Goal: Information Seeking & Learning: Learn about a topic

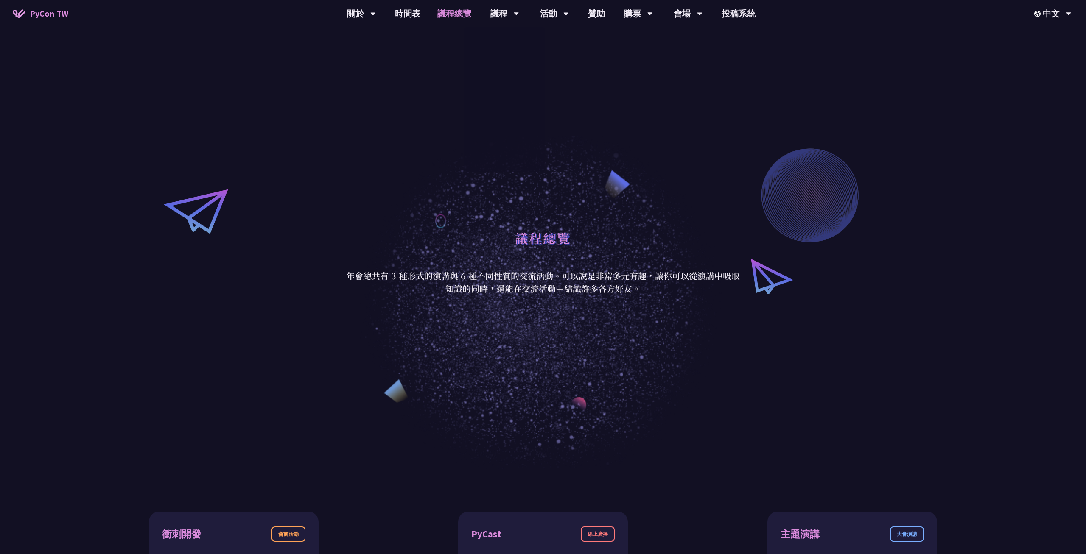
click at [463, 14] on link "議程總覽" at bounding box center [454, 13] width 51 height 27
click at [456, 12] on link "議程總覽" at bounding box center [454, 13] width 51 height 27
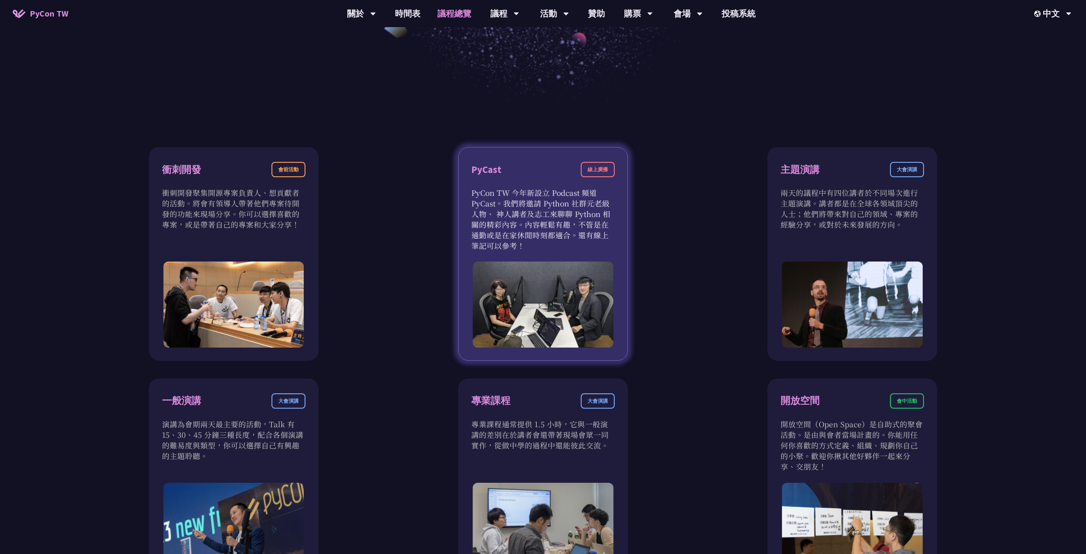
scroll to position [367, 0]
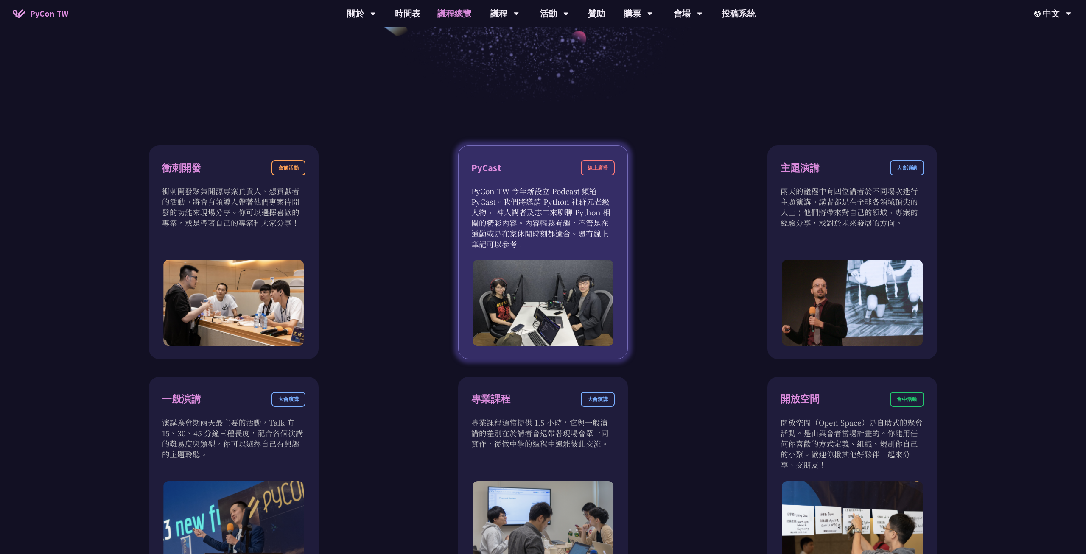
click at [579, 236] on p "PyCon TW 今年新設立 Podcast 頻道 PyCast。我們將邀請 Python 社群元老級人物、 神人講者及志工來聊聊 Python 相關的精彩內…" at bounding box center [542, 218] width 143 height 64
click at [594, 168] on div "線上廣播" at bounding box center [598, 167] width 34 height 15
click at [485, 170] on div "PyCast" at bounding box center [486, 168] width 30 height 15
click at [540, 326] on img at bounding box center [543, 303] width 141 height 86
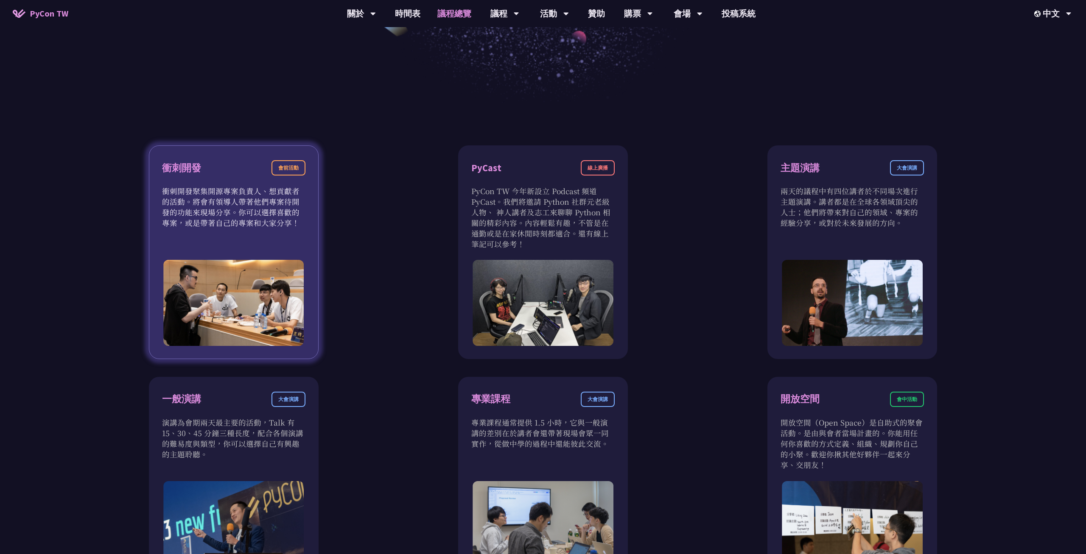
click at [265, 238] on div "衝刺開發 會前活動 衝刺開發聚集開源專案負責人、想貢獻者的活動。將會有領導人帶著他們專案待開發的功能來現場分享。你可以選擇喜歡的專案，或是帶著自己的專案和大家…" at bounding box center [234, 253] width 170 height 214
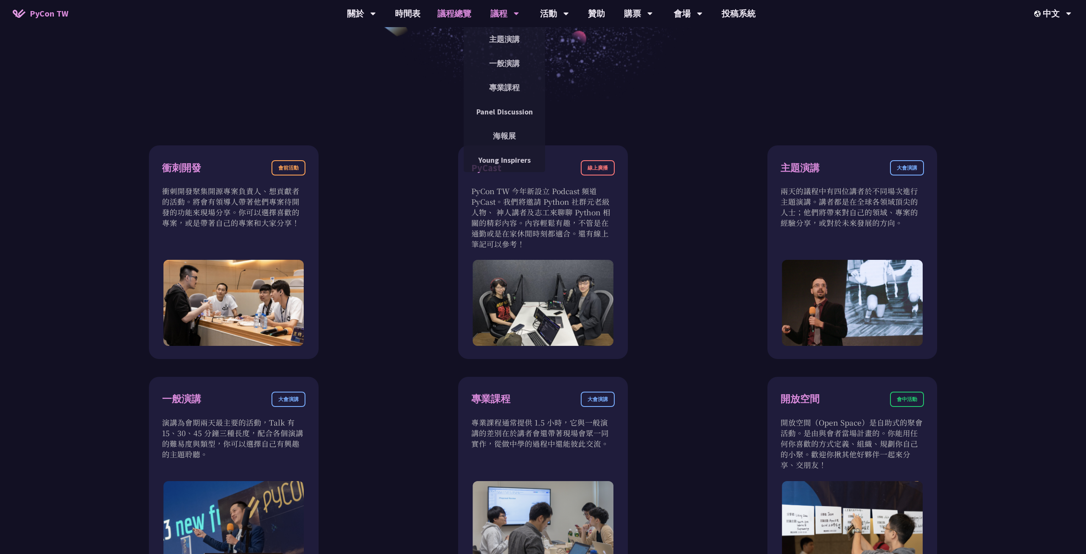
click at [506, 11] on div "議程" at bounding box center [504, 13] width 29 height 27
click at [503, 38] on link "主題演講" at bounding box center [504, 39] width 81 height 20
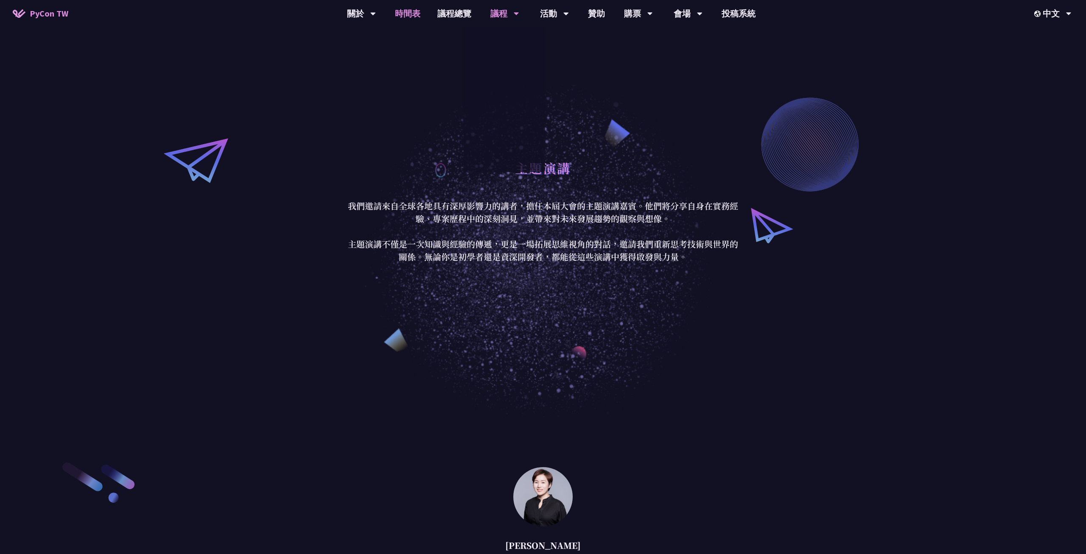
click at [397, 11] on link "時間表" at bounding box center [407, 13] width 42 height 27
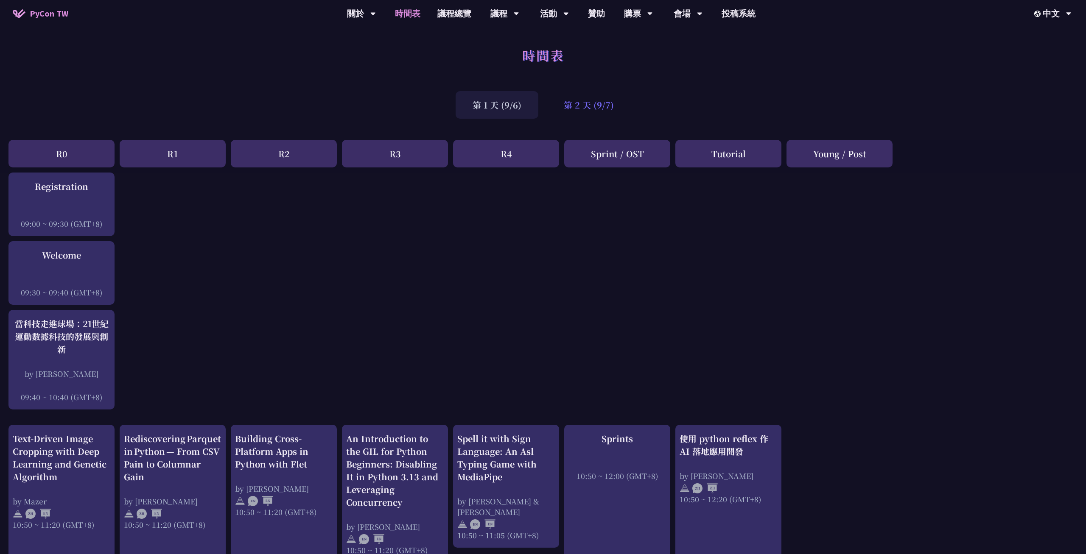
click at [572, 100] on div "第 2 天 (9/7)" at bounding box center [589, 105] width 84 height 28
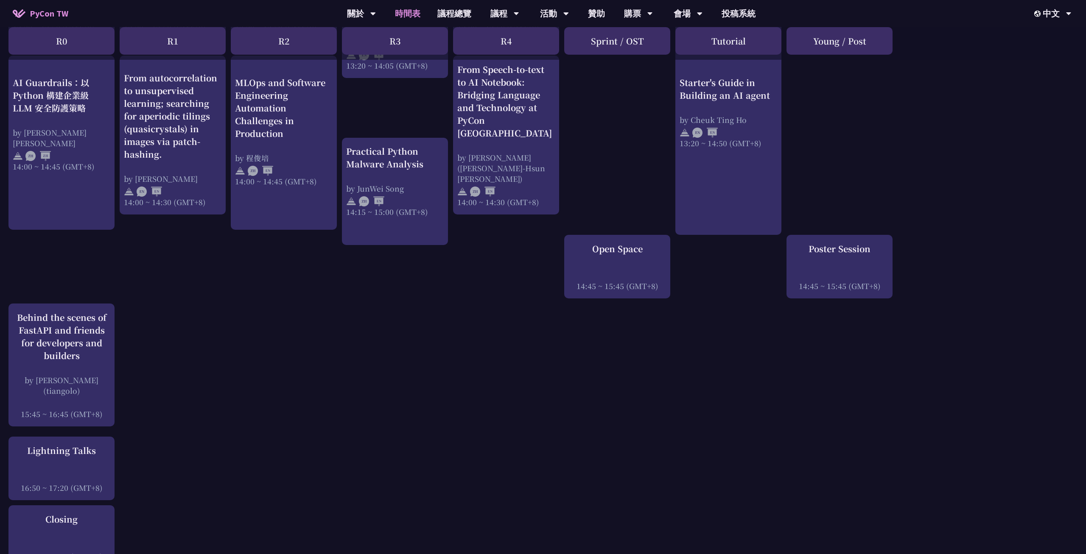
scroll to position [1008, 0]
